Goal: Information Seeking & Learning: Learn about a topic

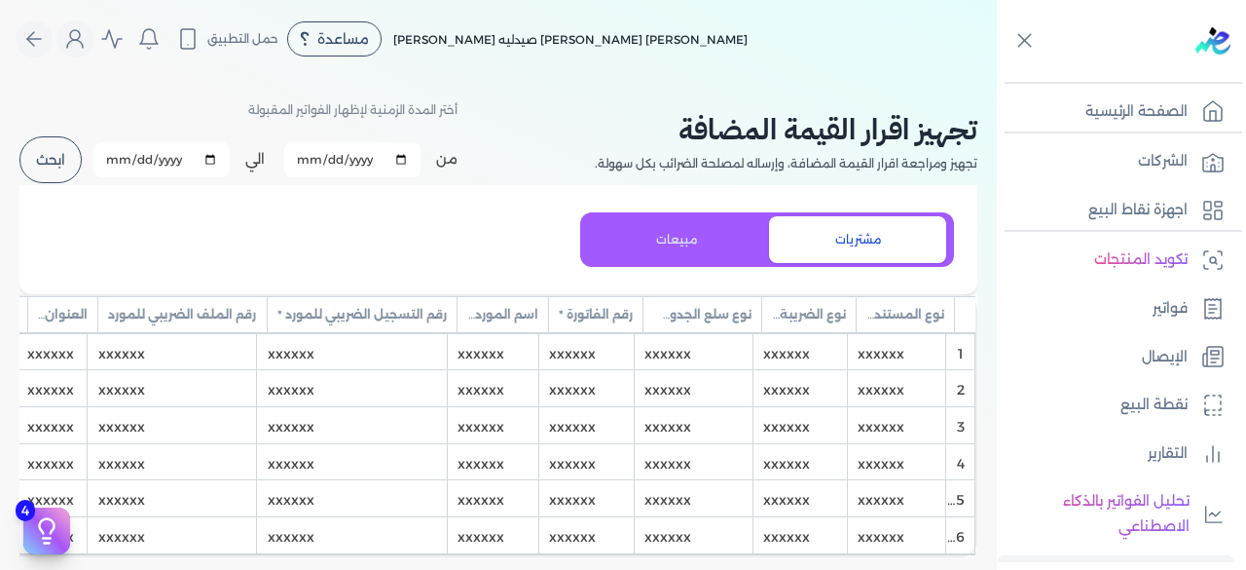
scroll to position [550, 0]
click at [207, 39] on button "حمل التطبيق" at bounding box center [227, 38] width 112 height 33
click at [220, 50] on button "حمل التطبيق" at bounding box center [227, 38] width 112 height 33
click at [252, 32] on span "حمل التطبيق" at bounding box center [242, 39] width 71 height 18
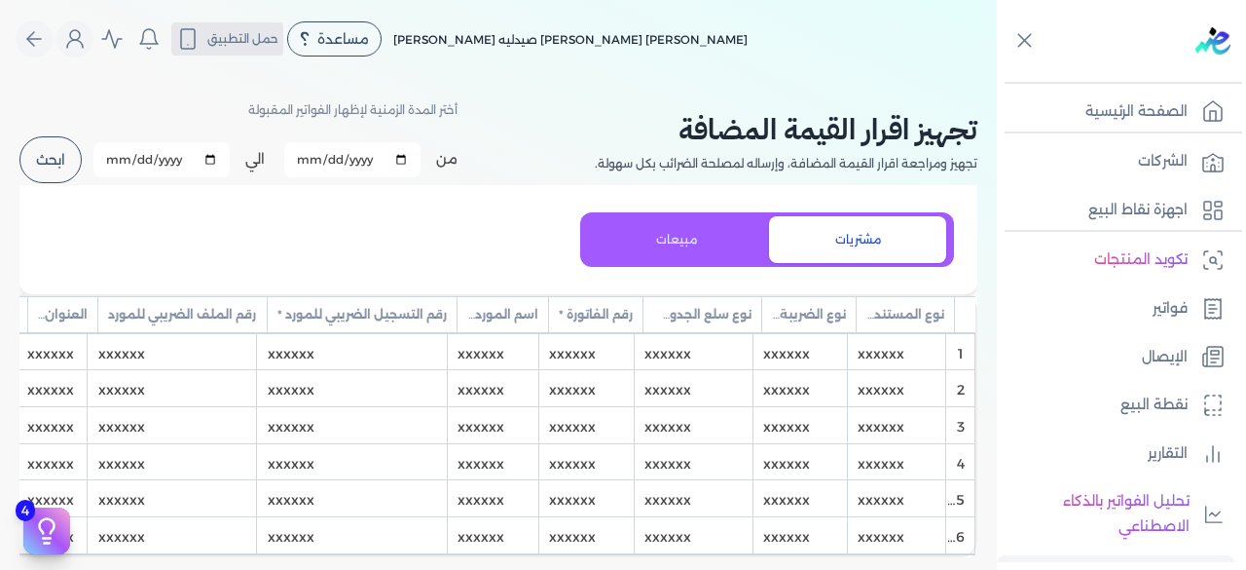
click at [252, 32] on span "حمل التطبيق" at bounding box center [242, 39] width 71 height 18
